Goal: Task Accomplishment & Management: Use online tool/utility

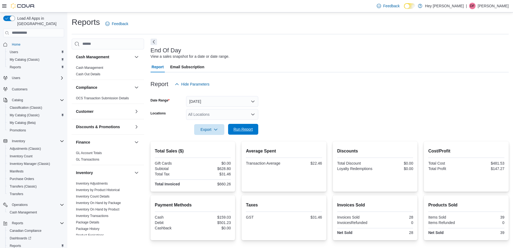
click at [235, 128] on span "Run Report" at bounding box center [243, 128] width 19 height 5
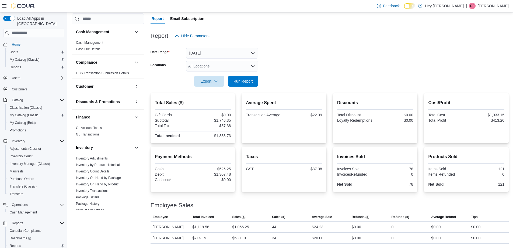
click at [213, 68] on div "All Locations" at bounding box center [222, 66] width 72 height 11
drag, startPoint x: 210, startPoint y: 92, endPoint x: 267, endPoint y: 75, distance: 59.7
click at [212, 91] on span "[STREET_ADDRESS]" at bounding box center [216, 90] width 37 height 5
click at [313, 68] on form "Date Range [DATE] Locations [STREET_ADDRESS] Export Run Report" at bounding box center [330, 63] width 358 height 45
click at [246, 82] on span "Run Report" at bounding box center [243, 80] width 19 height 5
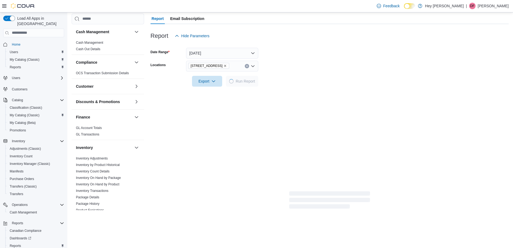
scroll to position [37, 0]
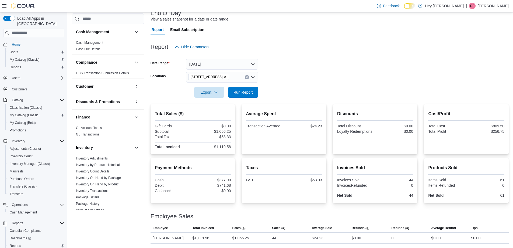
click at [227, 75] on icon "Remove 15820 Stony Plain Road from selection in this group" at bounding box center [225, 76] width 3 height 3
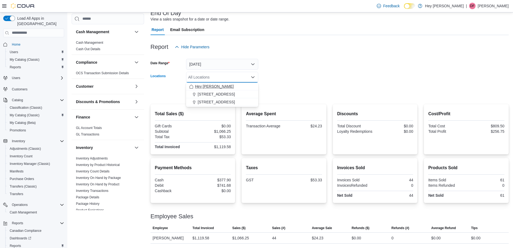
click at [224, 84] on span "Hey [PERSON_NAME]" at bounding box center [214, 86] width 39 height 5
drag, startPoint x: 335, startPoint y: 65, endPoint x: 302, endPoint y: 76, distance: 34.7
click at [320, 70] on form "Date Range [DATE] Locations Hey Bud Cannabis Combo box. Selected. Hey [PERSON_N…" at bounding box center [330, 74] width 358 height 45
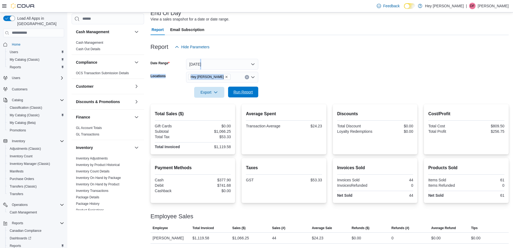
click at [253, 90] on span "Run Report" at bounding box center [243, 91] width 19 height 5
